Goal: Answer question/provide support: Share knowledge or assist other users

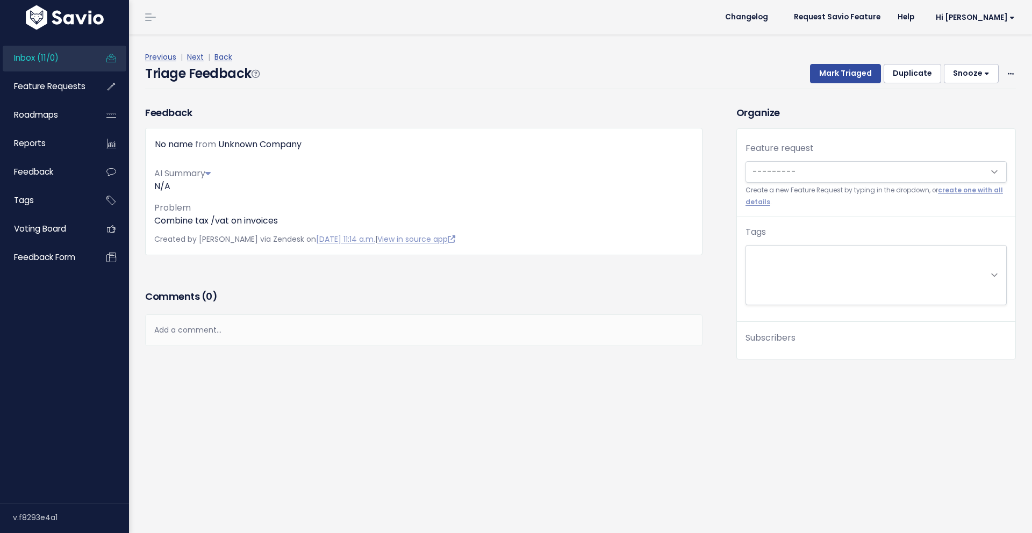
click at [434, 77] on div "Triage Feedback Mark Triaged Duplicate Snooze 1 day 3 days 7 days 14 days Edit …" at bounding box center [580, 76] width 870 height 25
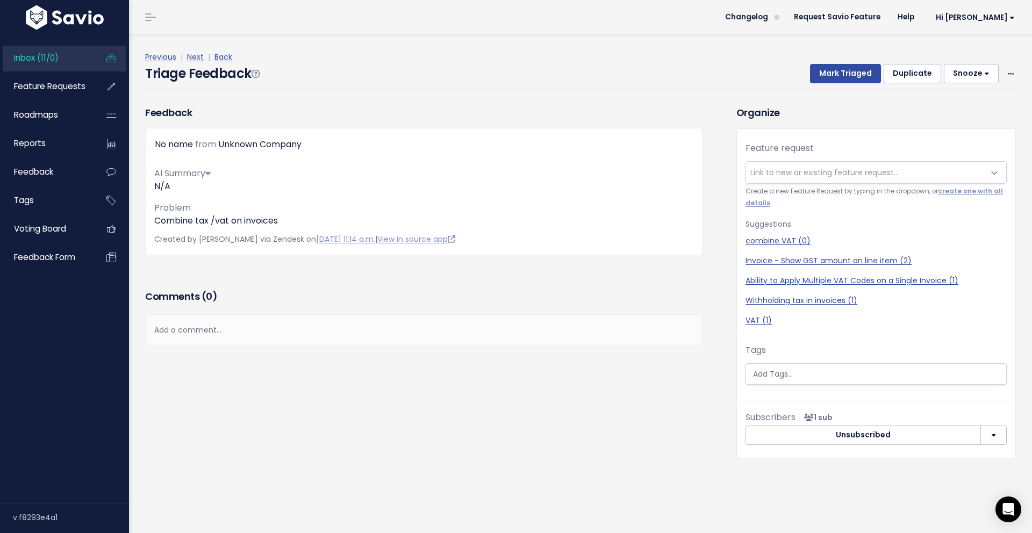
click at [364, 62] on div "Previous | Next | Back" at bounding box center [580, 57] width 870 height 13
click at [44, 60] on span "Inbox (11/0)" at bounding box center [36, 57] width 45 height 11
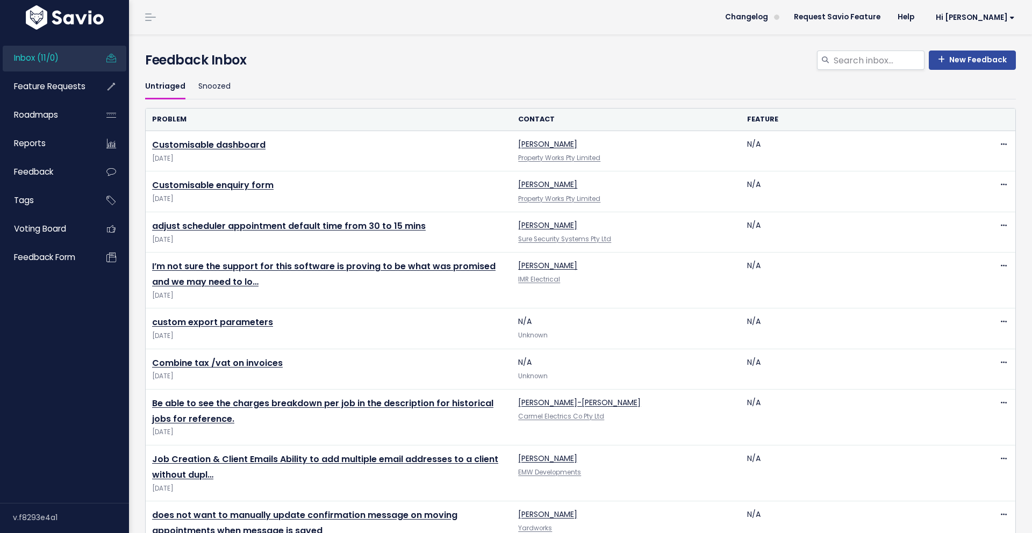
click at [45, 56] on span "Inbox (11/0)" at bounding box center [36, 57] width 45 height 11
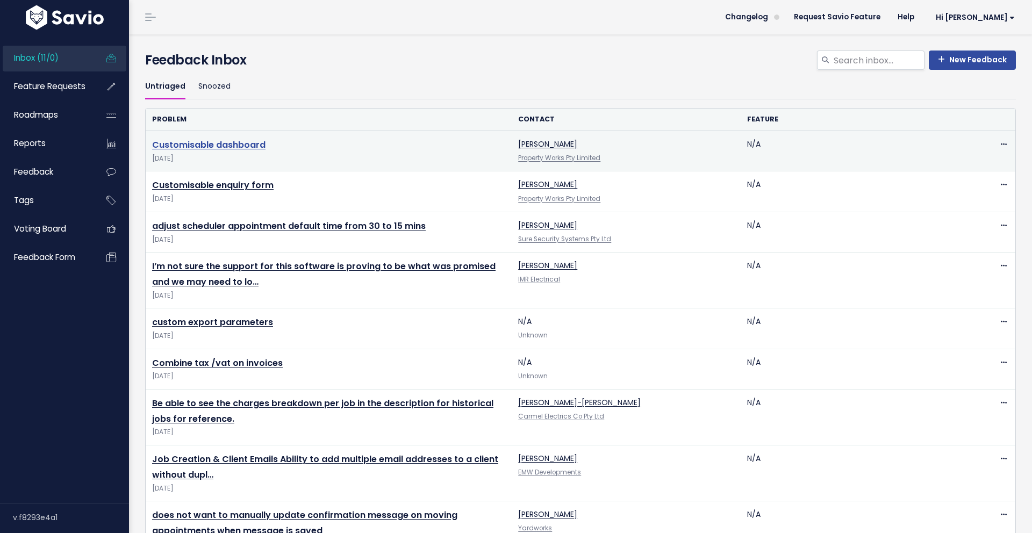
click at [237, 146] on link "Customisable dashboard" at bounding box center [208, 145] width 113 height 12
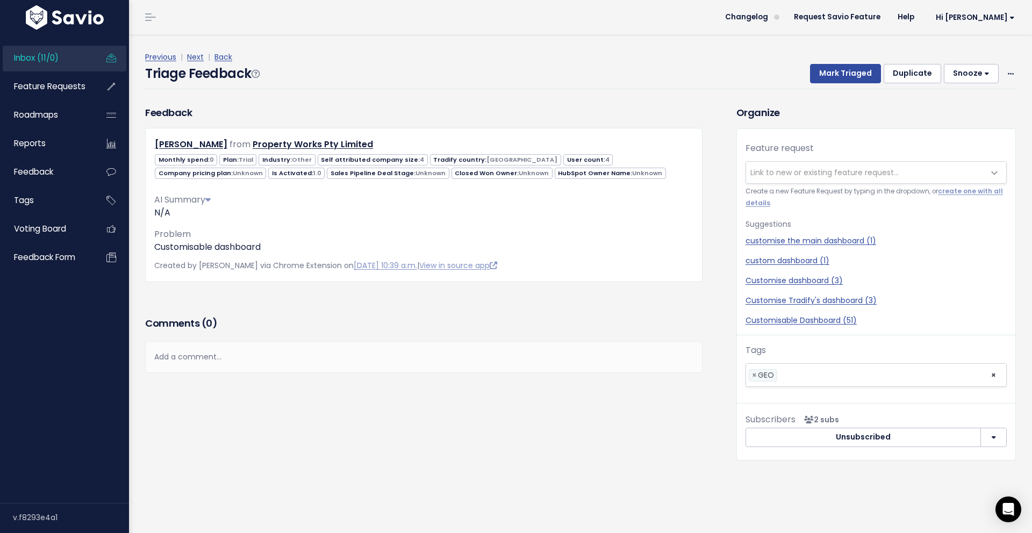
click at [517, 354] on div "Add a comment..." at bounding box center [423, 357] width 557 height 32
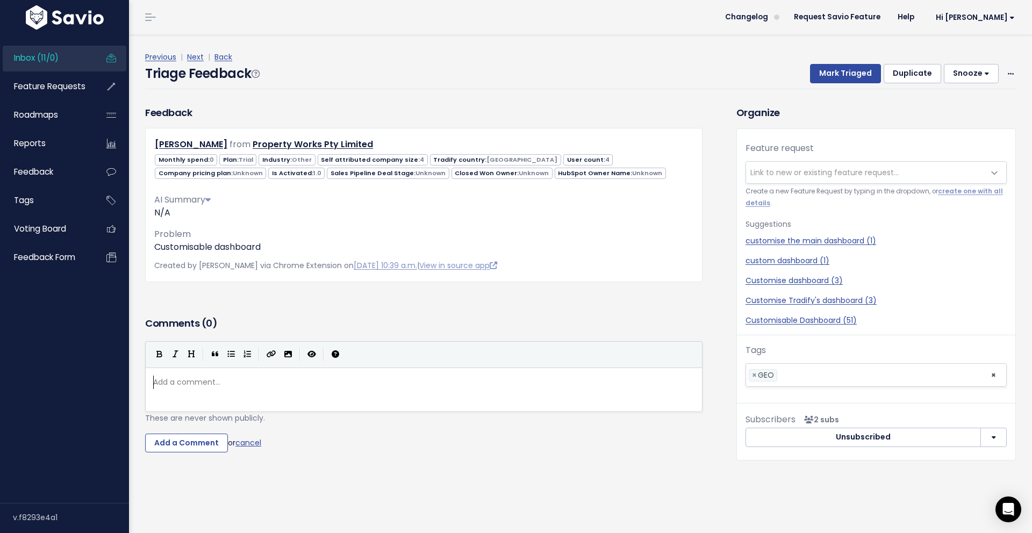
scroll to position [4, 0]
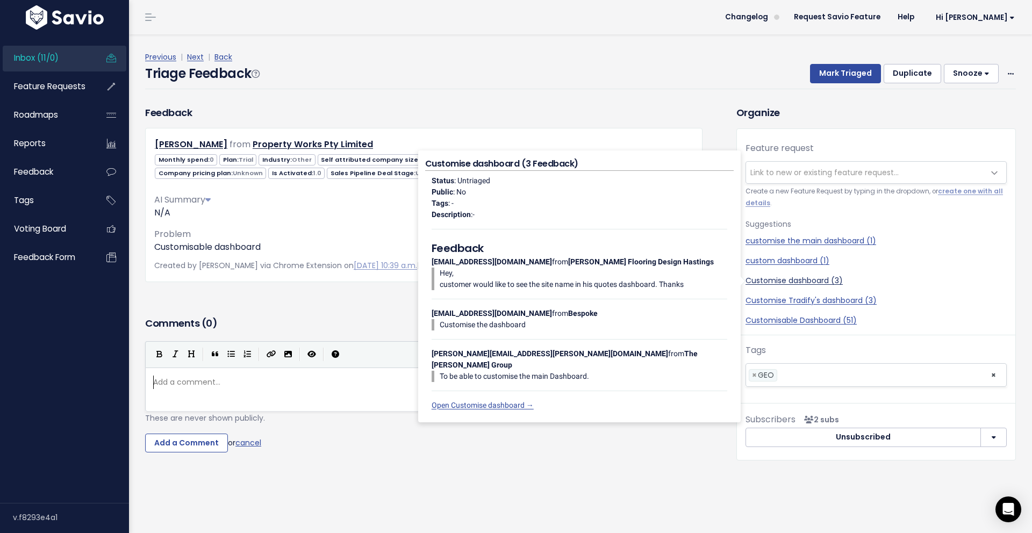
click at [825, 281] on link "Customise dashboard (3)" at bounding box center [875, 280] width 261 height 11
select select "48842"
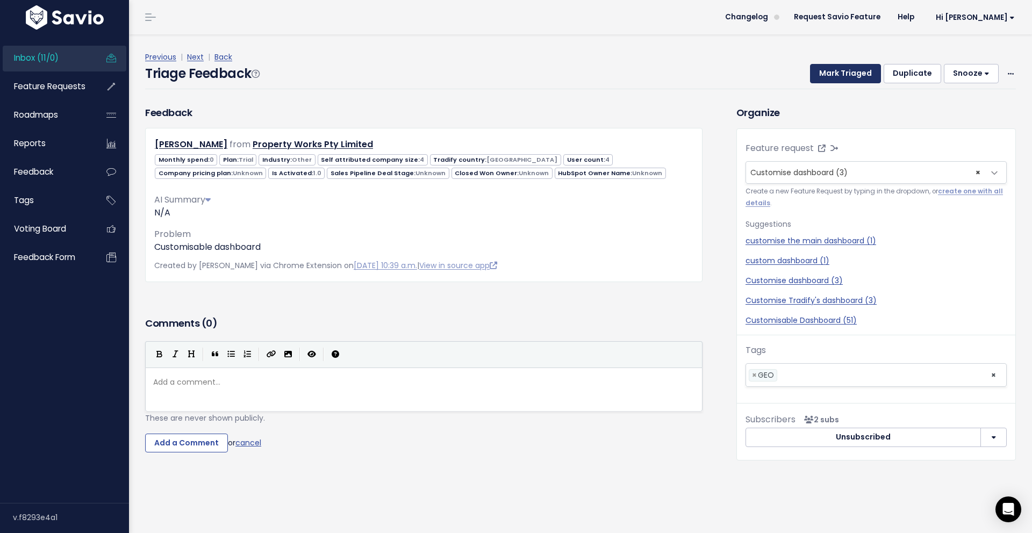
click at [845, 73] on button "Mark Triaged" at bounding box center [845, 73] width 71 height 19
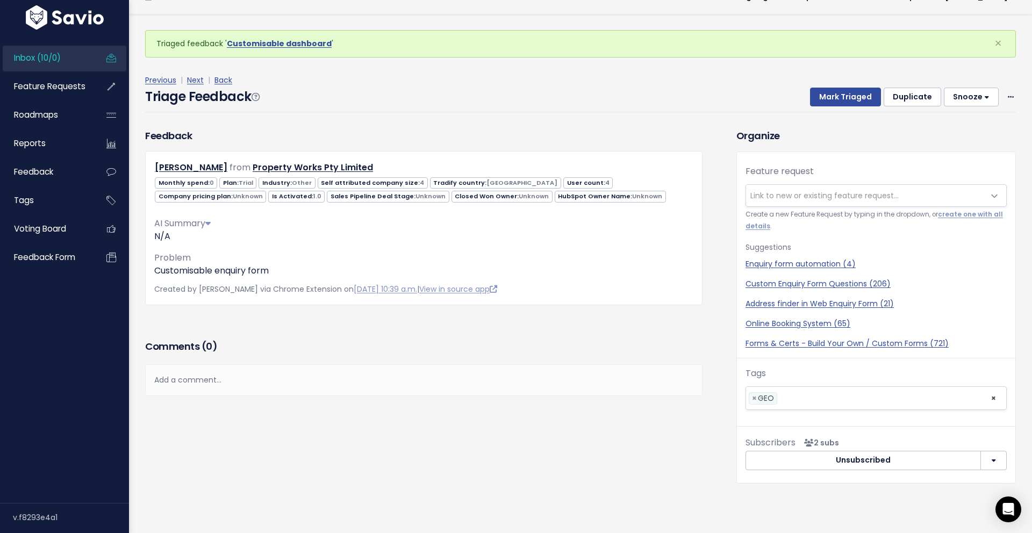
scroll to position [20, 0]
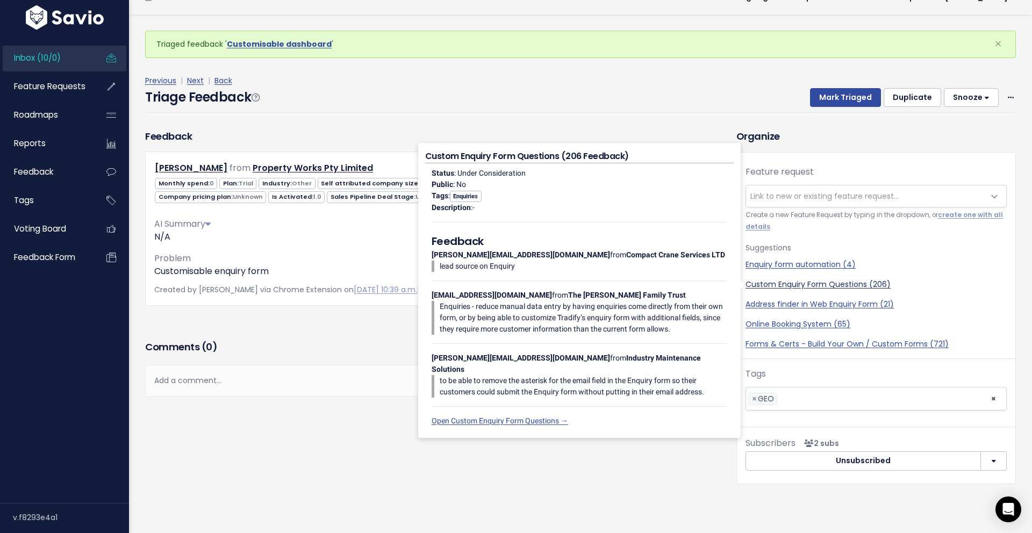
click at [801, 285] on link "Custom Enquiry Form Questions (206)" at bounding box center [875, 284] width 261 height 11
select select "14150"
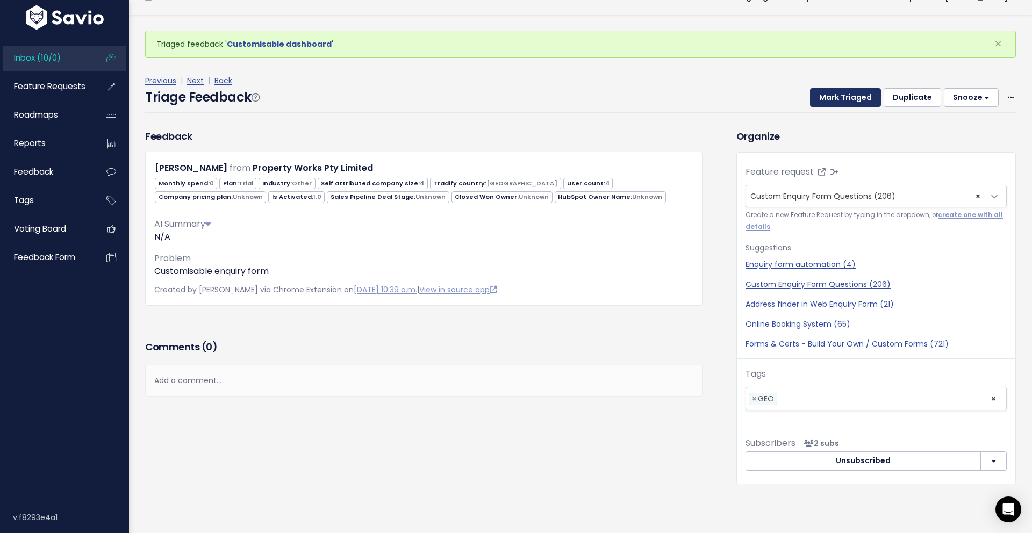
click at [856, 97] on button "Mark Triaged" at bounding box center [845, 97] width 71 height 19
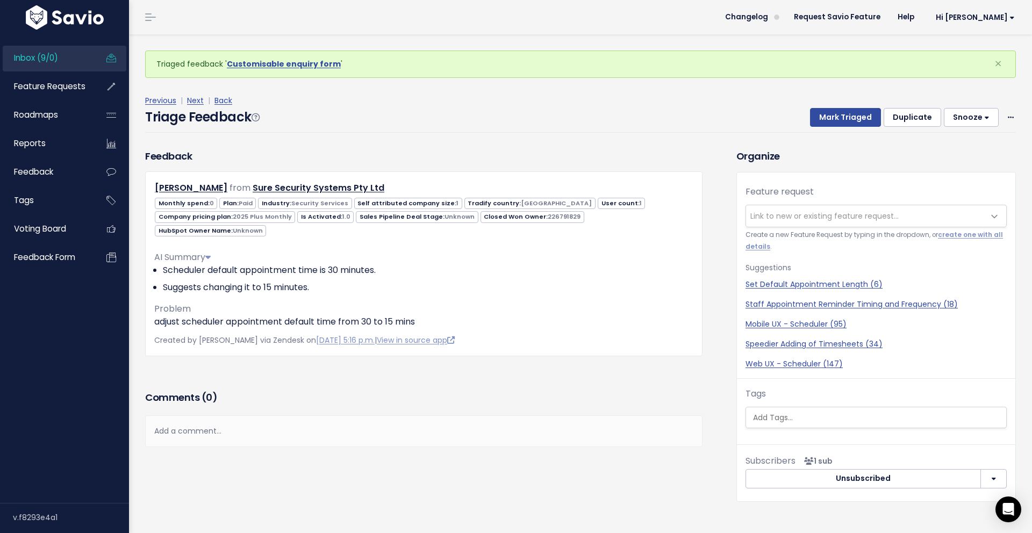
click at [790, 220] on span "Link to new or existing feature request..." at bounding box center [824, 216] width 148 height 11
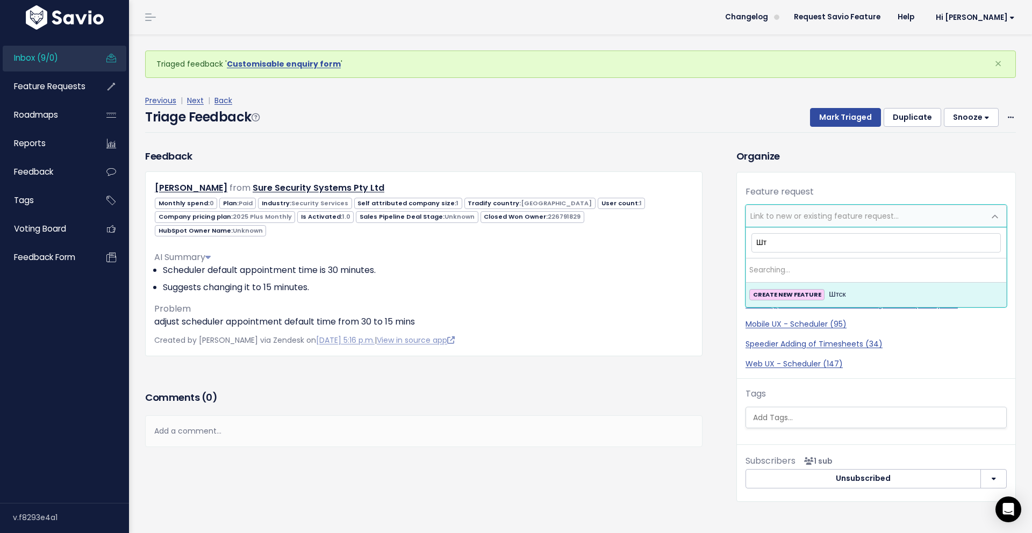
type input "Ш"
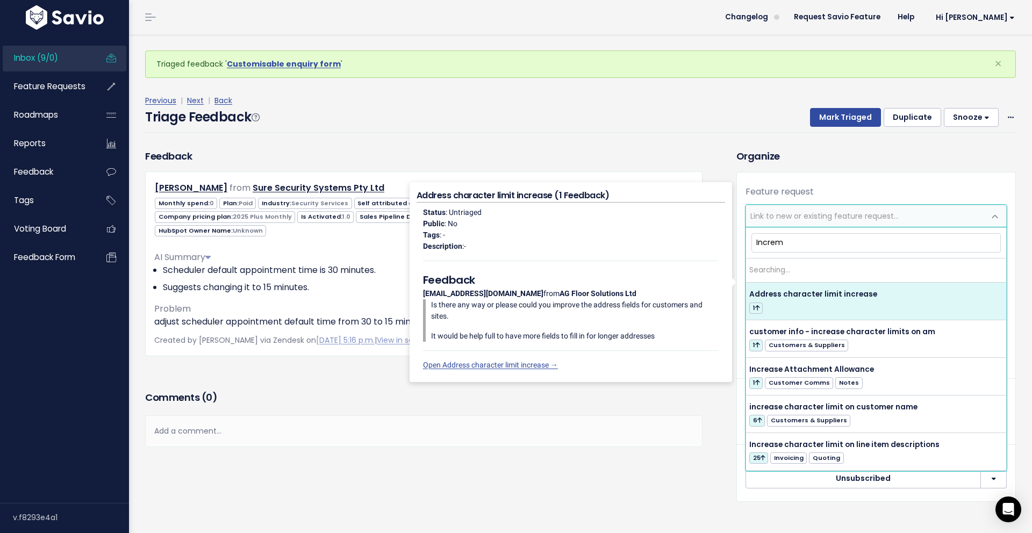
type input "Increme"
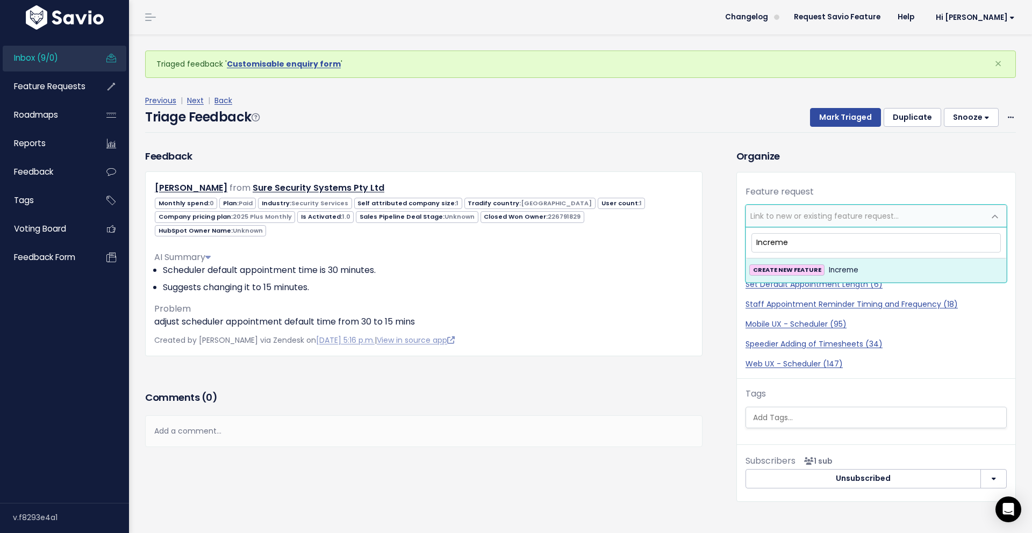
click at [778, 245] on input "Increme" at bounding box center [875, 242] width 249 height 19
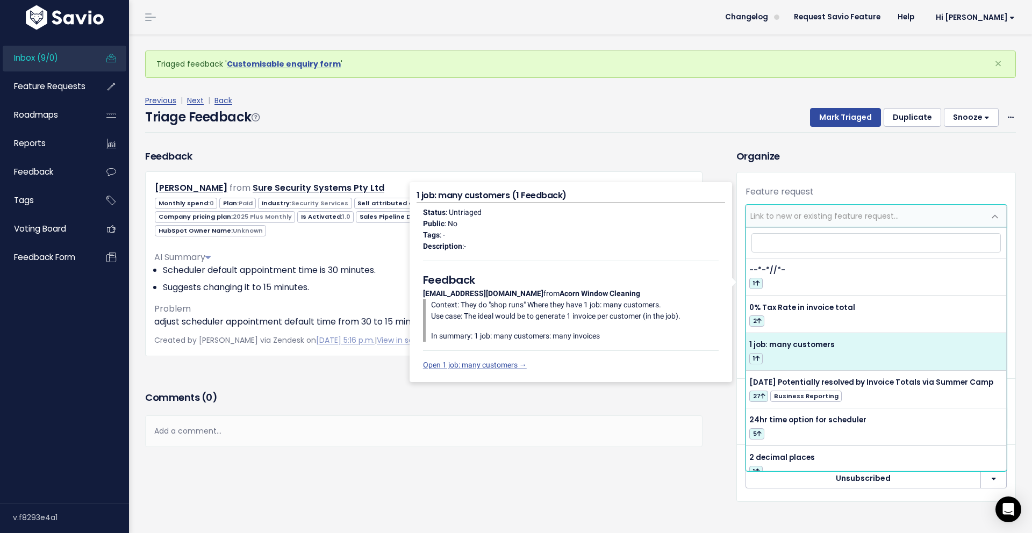
click at [709, 438] on div "Comments ( 0 ) Add a comment... | | | | Add a comment... xxxxxxxxxx These are n…" at bounding box center [423, 433] width 573 height 91
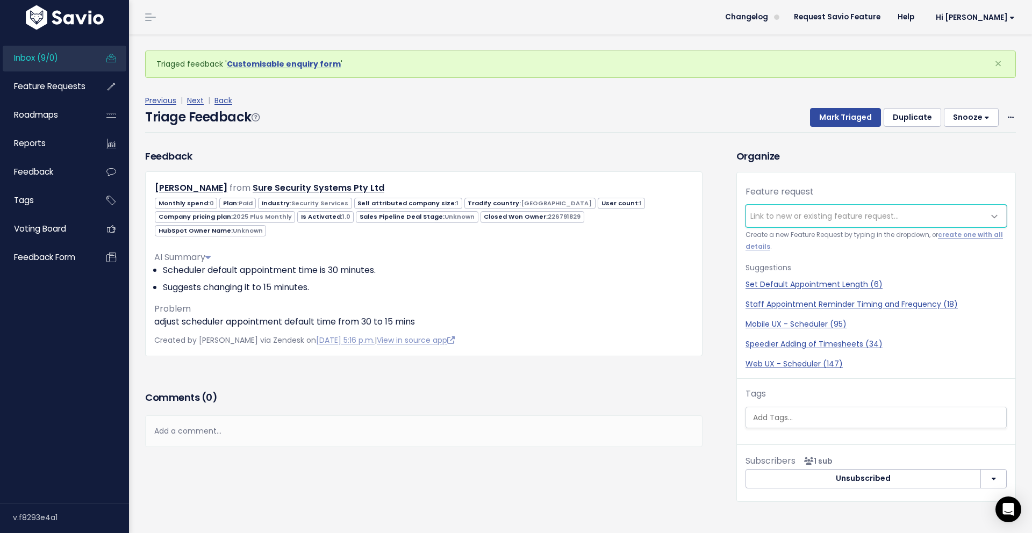
click at [774, 220] on span "Link to new or existing feature request..." at bounding box center [824, 216] width 148 height 11
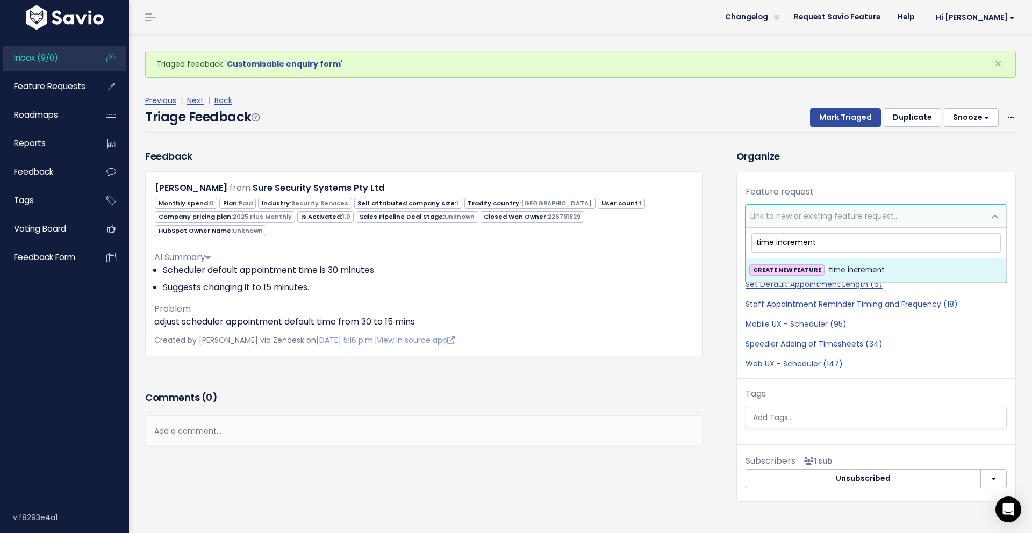
drag, startPoint x: 774, startPoint y: 247, endPoint x: 826, endPoint y: 246, distance: 52.1
click at [825, 247] on input "time increment" at bounding box center [875, 242] width 249 height 19
drag, startPoint x: 826, startPoint y: 246, endPoint x: 779, endPoint y: 242, distance: 46.9
click at [777, 243] on input "time increment" at bounding box center [875, 242] width 249 height 19
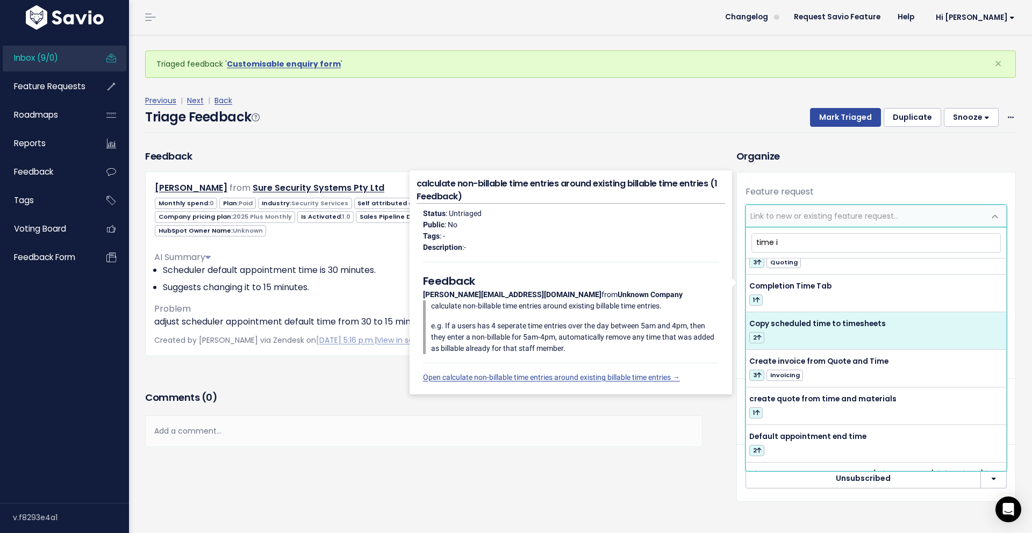
scroll to position [438, 0]
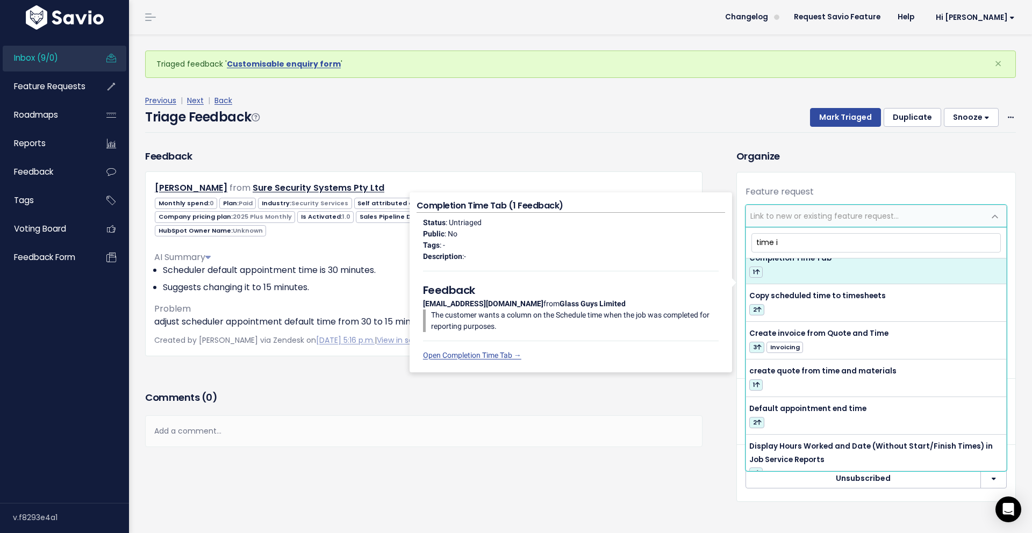
type input "time i"
click at [401, 388] on div "Comments ( 0 )" at bounding box center [423, 401] width 557 height 27
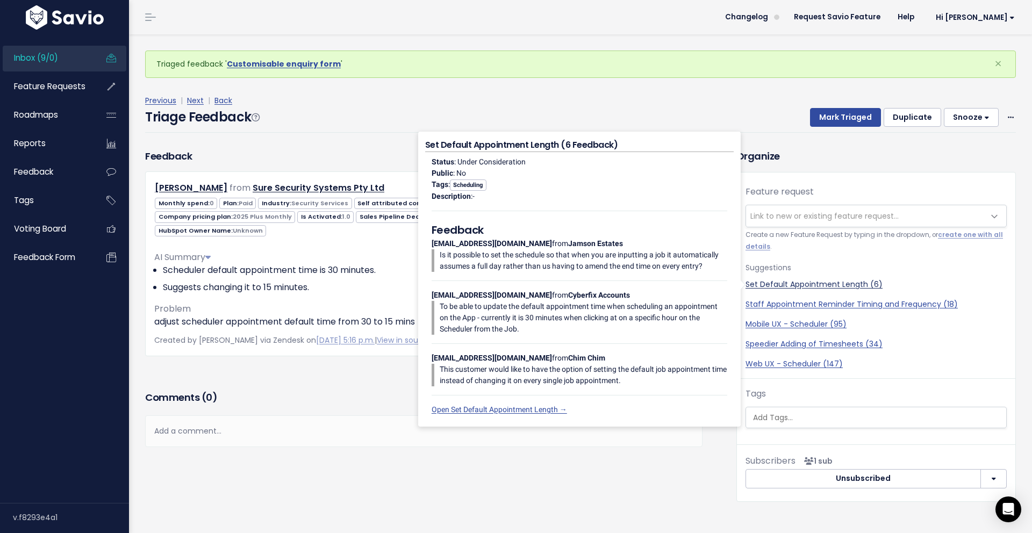
click at [821, 282] on link "Set Default Appointment Length (6)" at bounding box center [875, 284] width 261 height 11
select select "14827"
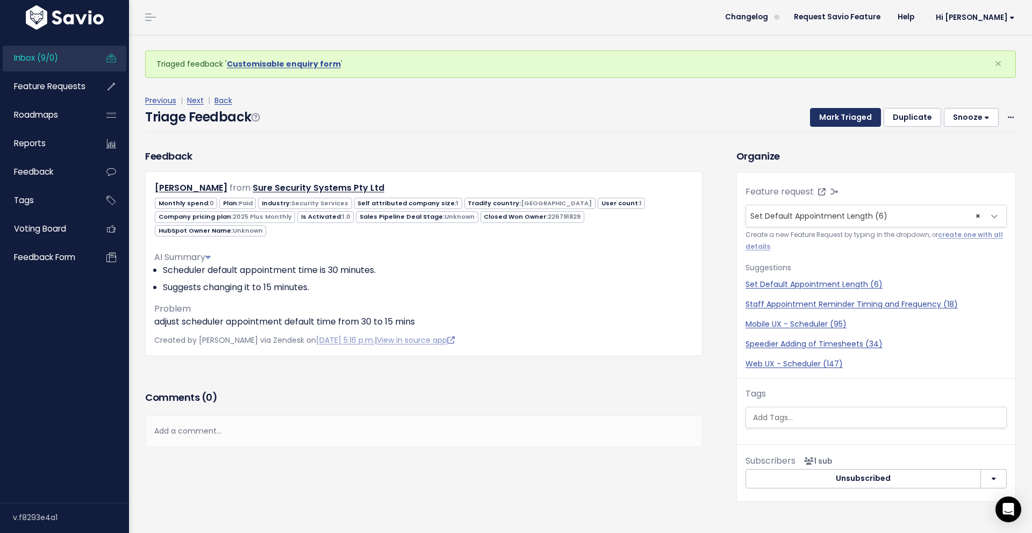
click at [842, 109] on button "Mark Triaged" at bounding box center [845, 117] width 71 height 19
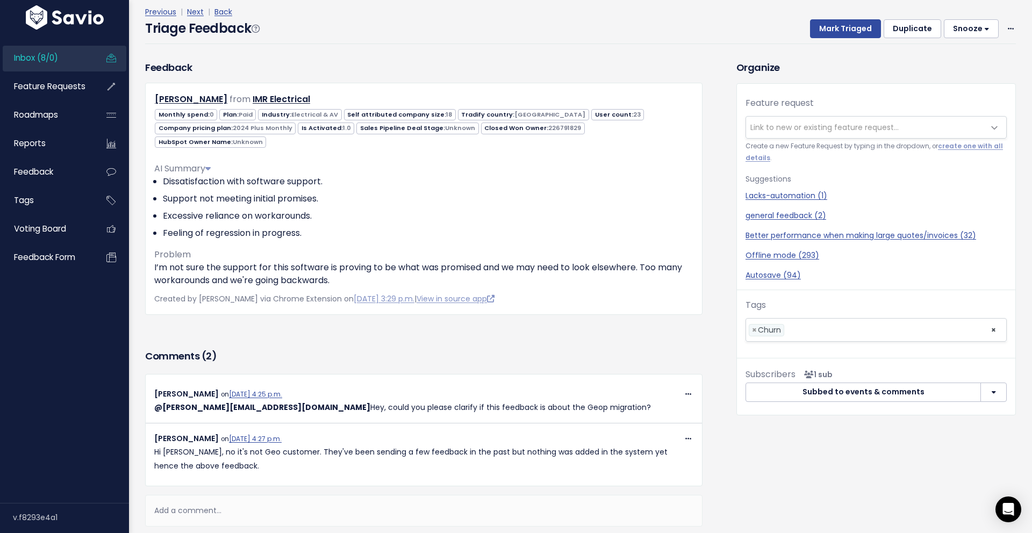
scroll to position [73, 0]
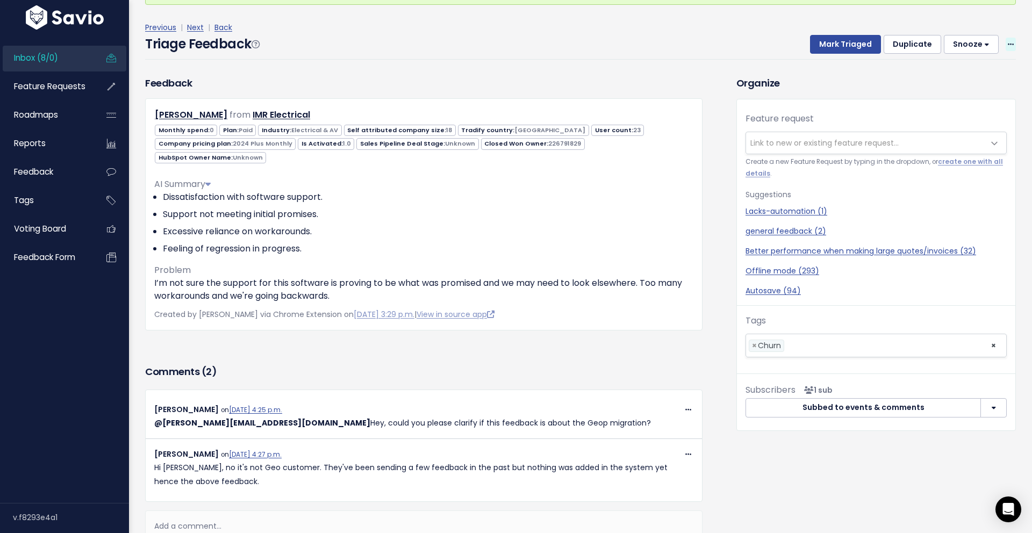
click at [1008, 42] on icon at bounding box center [1010, 44] width 6 height 7
click at [948, 99] on link "Delete" at bounding box center [967, 94] width 77 height 21
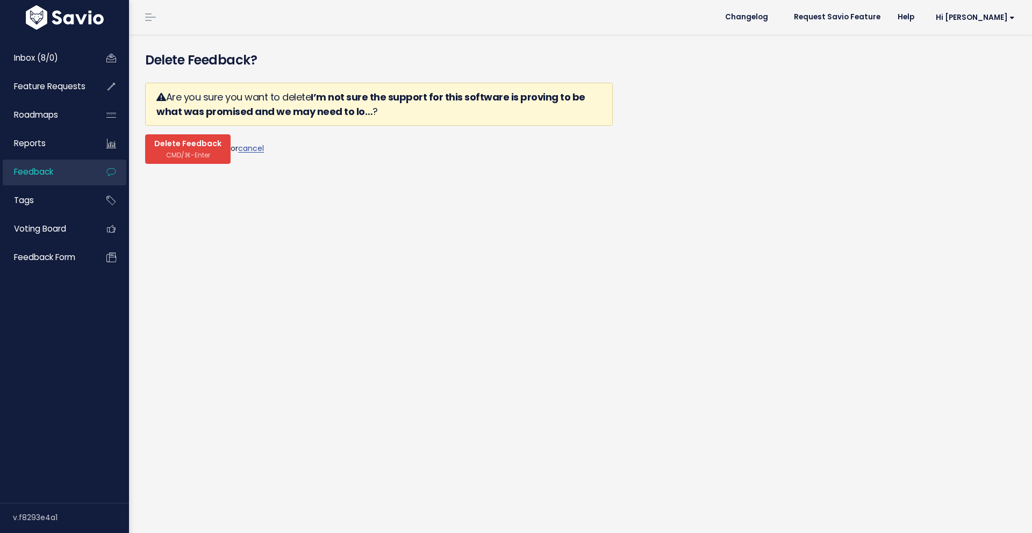
click at [176, 144] on span "Delete Feedback" at bounding box center [187, 144] width 67 height 10
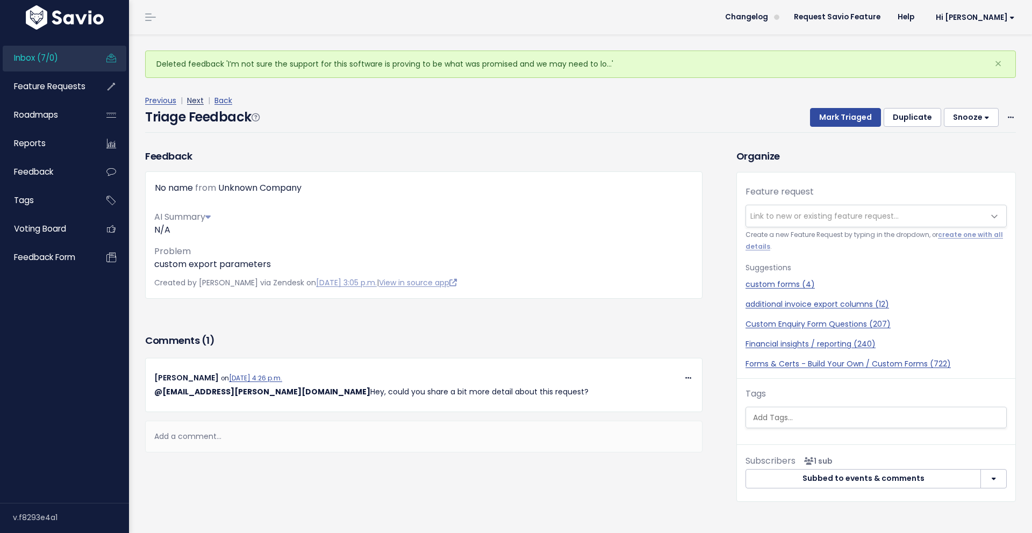
click at [192, 100] on link "Next" at bounding box center [195, 100] width 17 height 11
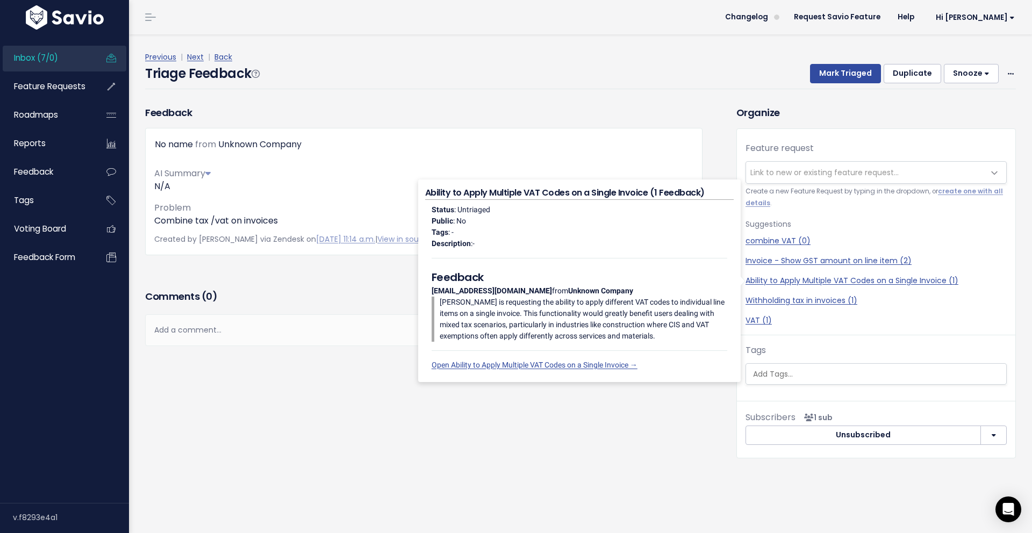
click at [315, 297] on h3 "Comments ( 0 )" at bounding box center [423, 296] width 557 height 15
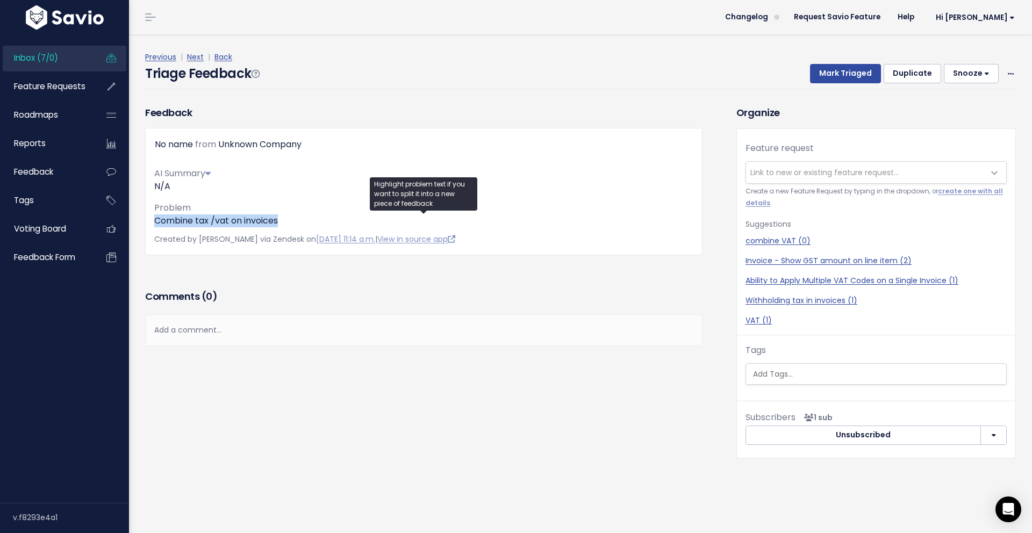
drag, startPoint x: 287, startPoint y: 220, endPoint x: 145, endPoint y: 222, distance: 142.4
click at [145, 222] on div "Feedback No name from Unknown Company AI Summary N/A Problem" at bounding box center [423, 180] width 573 height 150
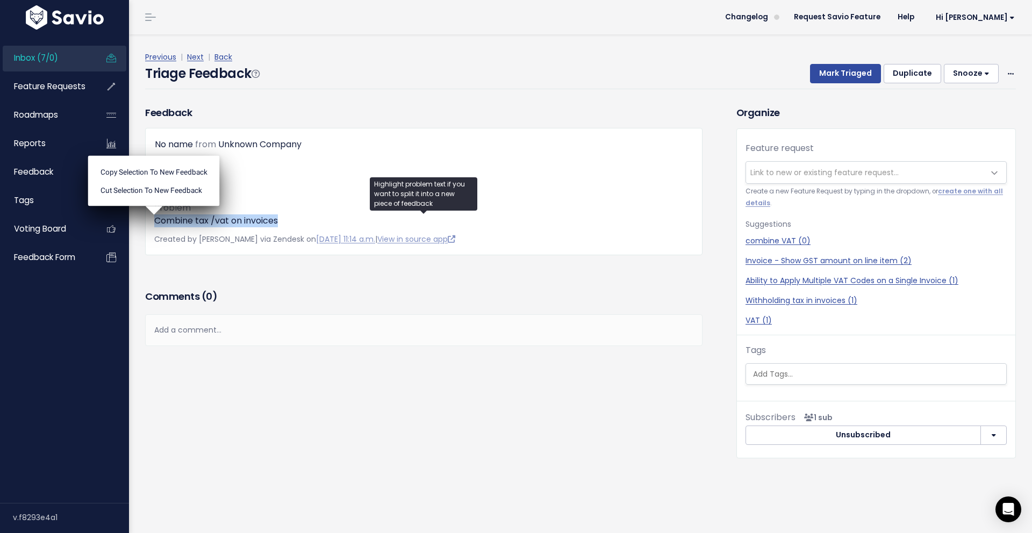
copy p "Combine tax /vat on invoices"
click at [816, 170] on span "Link to new or existing feature request..." at bounding box center [824, 172] width 148 height 11
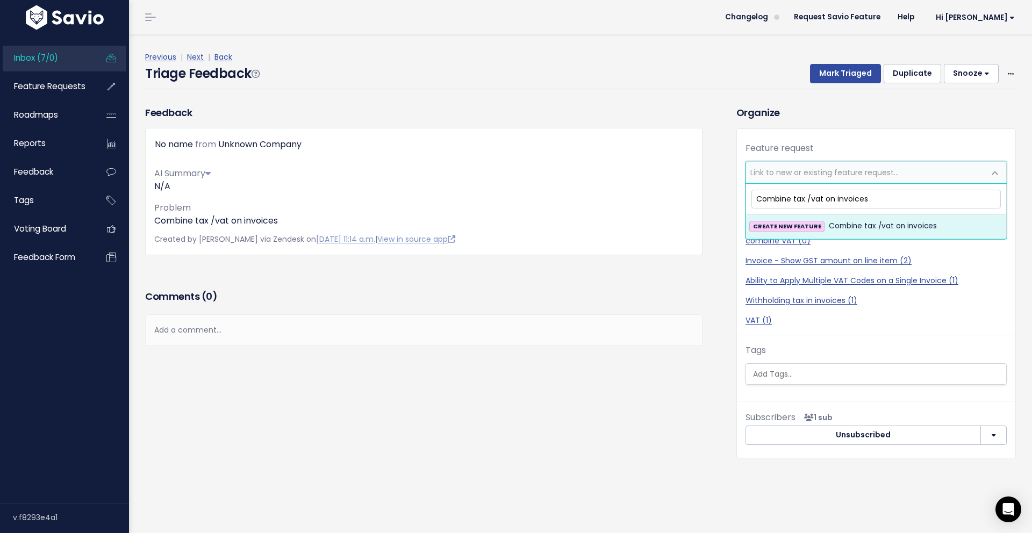
type input "Combine tax /vat on invoices"
click at [844, 227] on span "Combine tax /vat on invoices" at bounding box center [882, 226] width 108 height 13
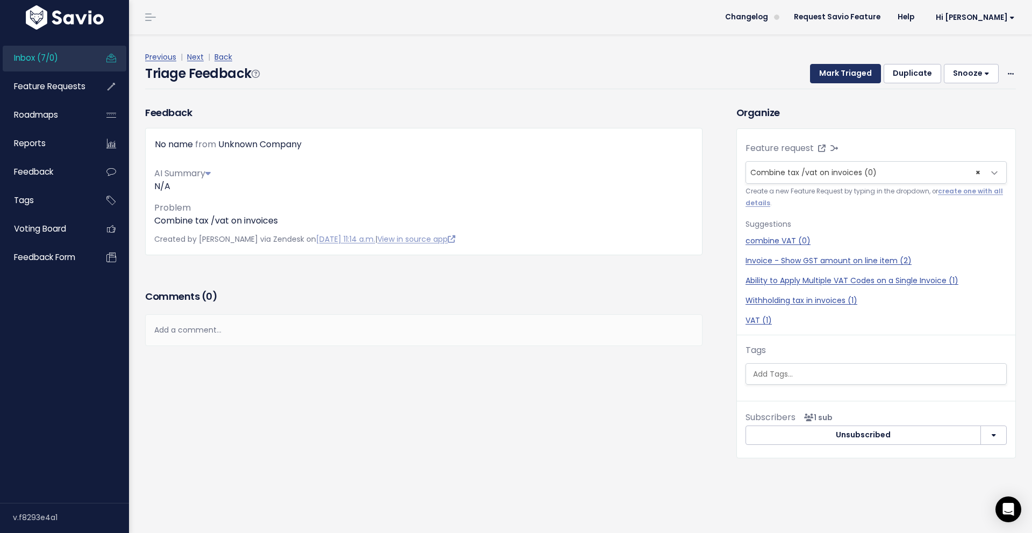
click at [859, 67] on button "Mark Triaged" at bounding box center [845, 73] width 71 height 19
